Goal: Navigation & Orientation: Find specific page/section

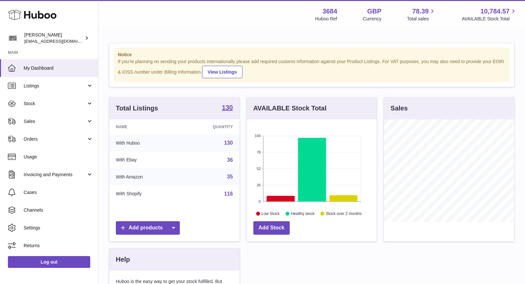
scroll to position [102, 130]
click at [55, 122] on span "Sales" at bounding box center [55, 121] width 63 height 6
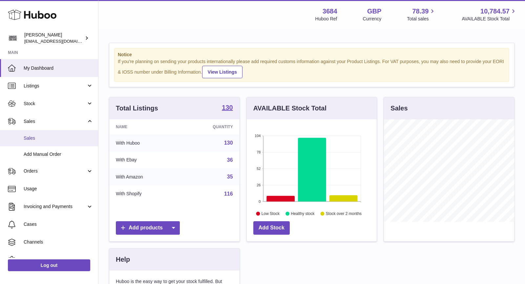
click at [51, 140] on span "Sales" at bounding box center [59, 138] width 70 height 6
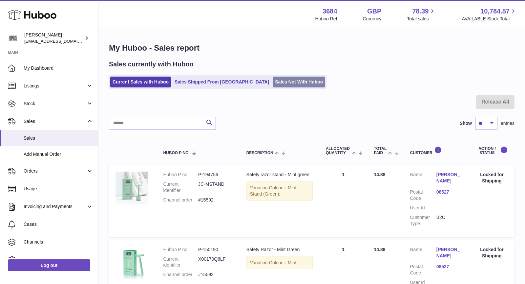
click at [273, 78] on link "Sales Not With Huboo" at bounding box center [299, 82] width 53 height 11
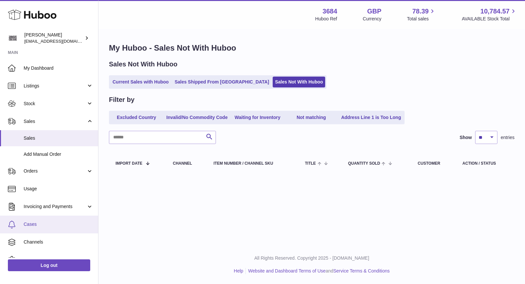
click at [50, 224] on span "Cases" at bounding box center [59, 224] width 70 height 6
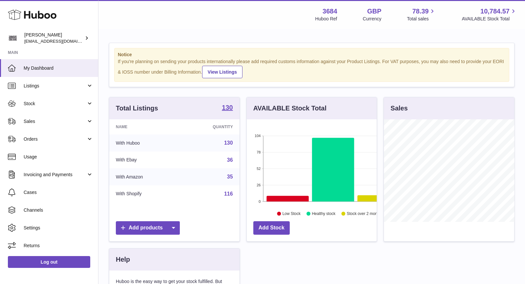
scroll to position [102, 130]
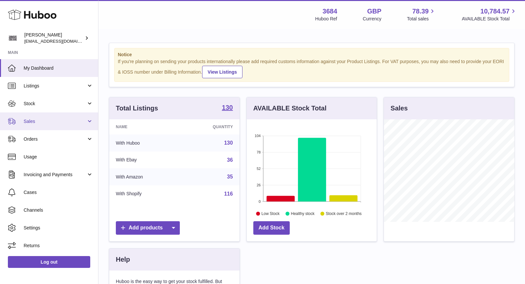
click at [50, 119] on span "Sales" at bounding box center [55, 121] width 63 height 6
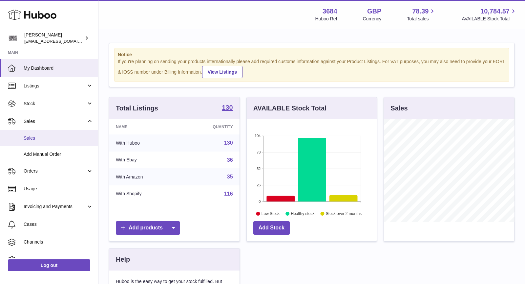
click at [49, 135] on span "Sales" at bounding box center [59, 138] width 70 height 6
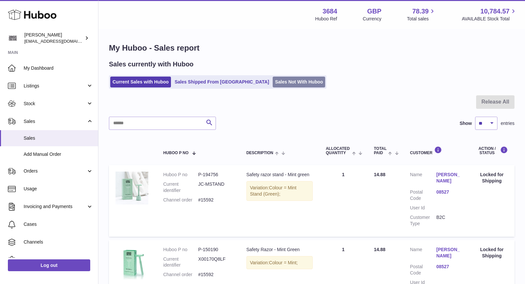
click at [273, 82] on link "Sales Not With Huboo" at bounding box center [299, 82] width 53 height 11
